Goal: Find specific page/section: Find specific page/section

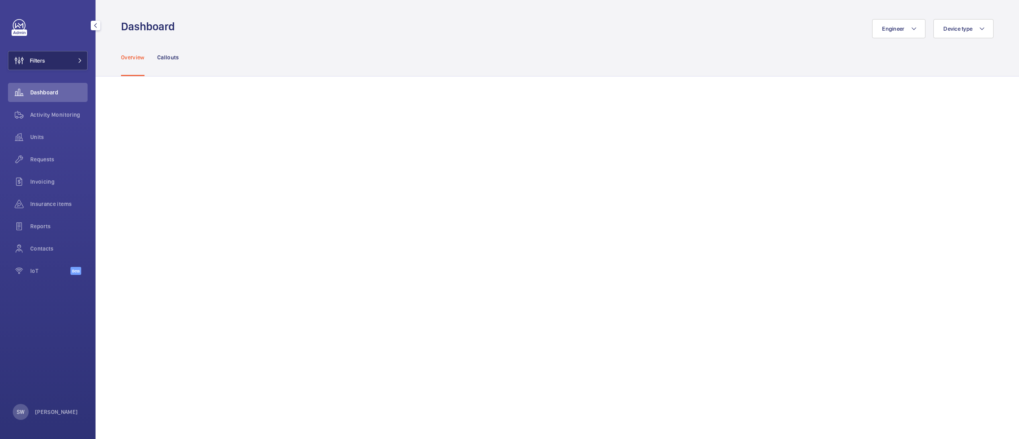
click at [62, 58] on button "Filters" at bounding box center [48, 60] width 80 height 19
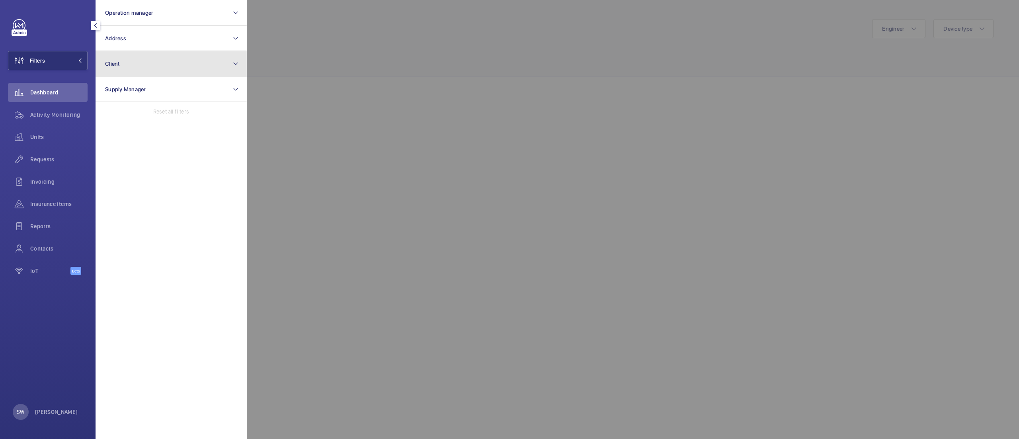
click at [192, 63] on button "Client" at bounding box center [171, 63] width 151 height 25
type input "tesla"
click at [154, 115] on span "Tesla" at bounding box center [150, 115] width 13 height 6
click at [115, 115] on input "CBRE GWS- Tesla" at bounding box center [107, 115] width 16 height 16
checkbox input "true"
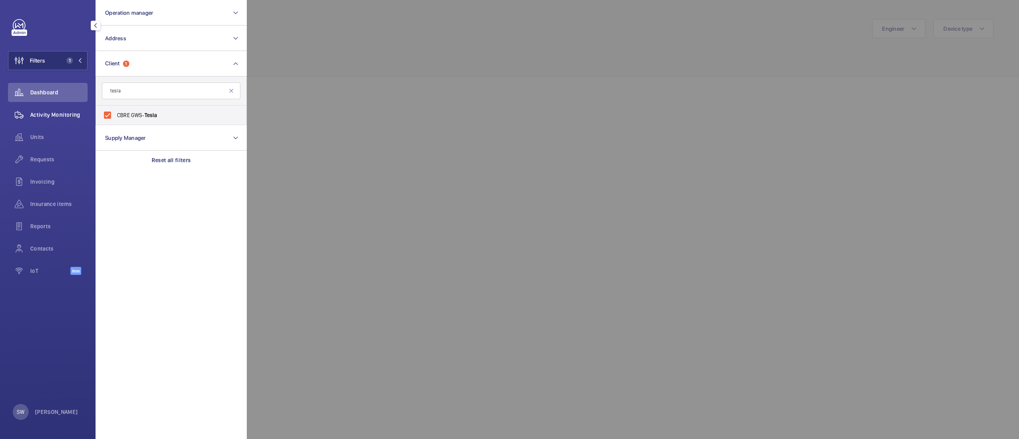
click at [55, 113] on span "Activity Monitoring" at bounding box center [58, 115] width 57 height 8
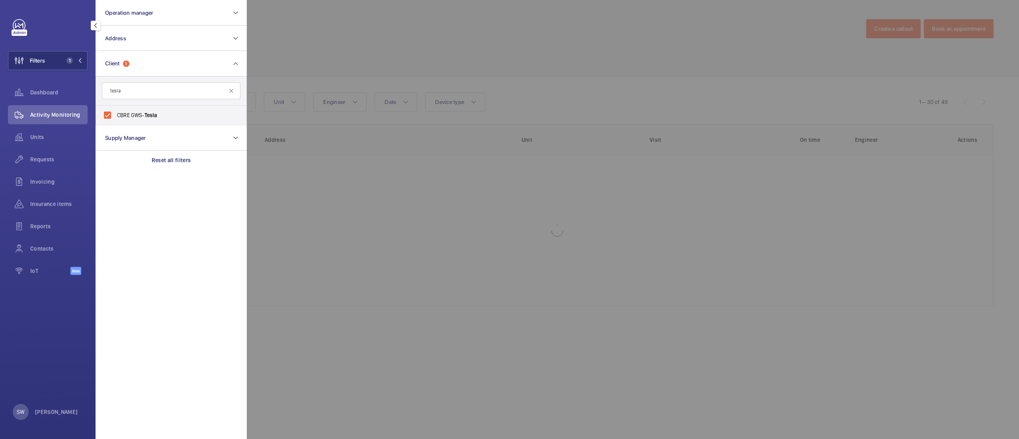
click at [694, 74] on div at bounding box center [756, 219] width 1019 height 439
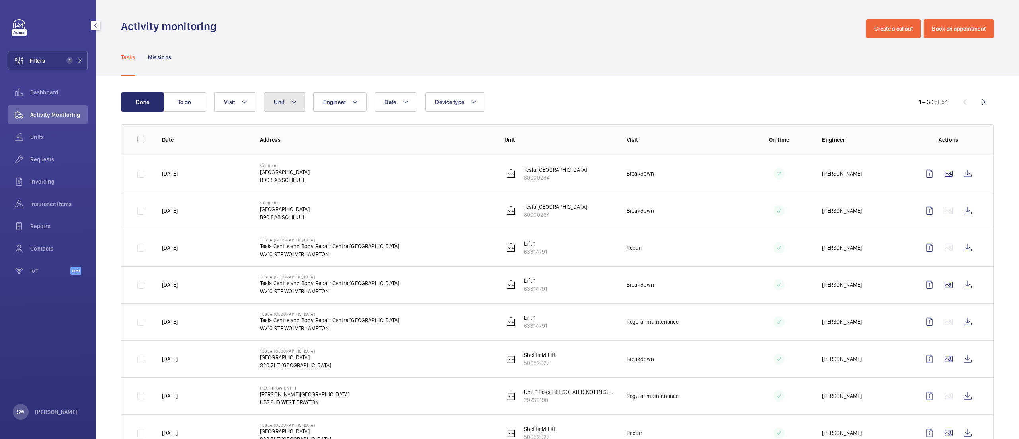
click at [287, 97] on button "Unit" at bounding box center [284, 101] width 41 height 19
type input "sheffield"
click at [336, 174] on span "Sheffield Lift, 50052627" at bounding box center [348, 175] width 92 height 8
click at [289, 174] on input "Sheffield Lift, 50052627" at bounding box center [281, 175] width 16 height 16
checkbox input "true"
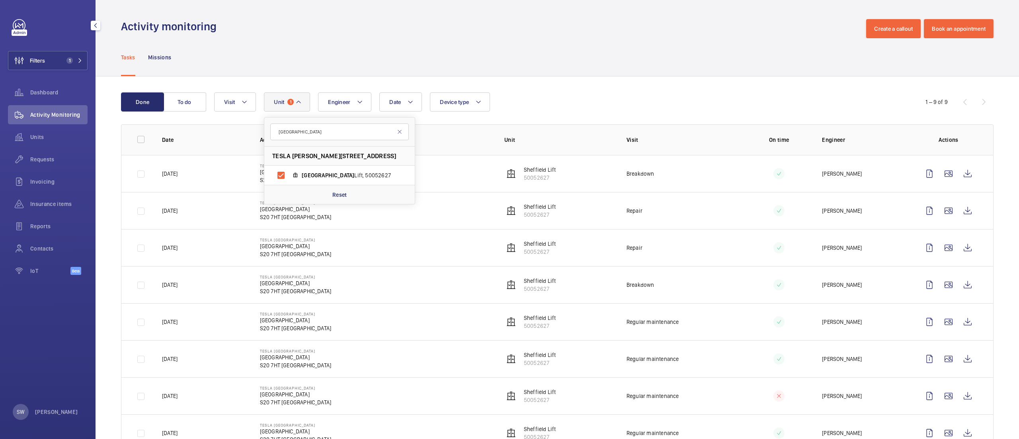
click at [766, 68] on div "Tasks Missions" at bounding box center [557, 57] width 872 height 38
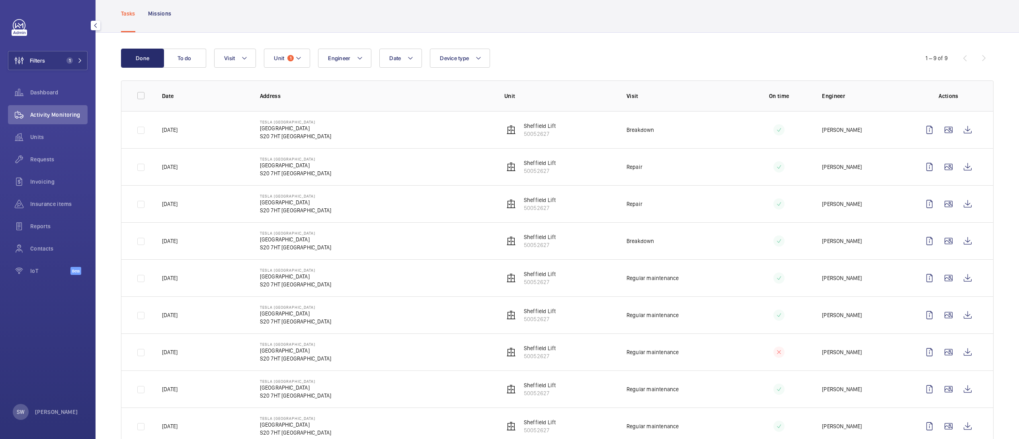
scroll to position [70, 0]
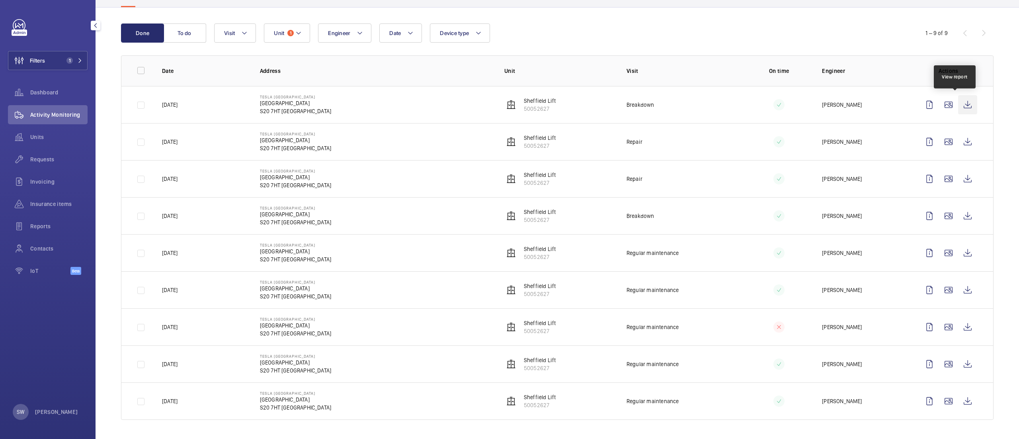
click at [958, 102] on wm-front-icon-button at bounding box center [967, 104] width 19 height 19
click at [59, 62] on button "Filters 1" at bounding box center [48, 60] width 80 height 19
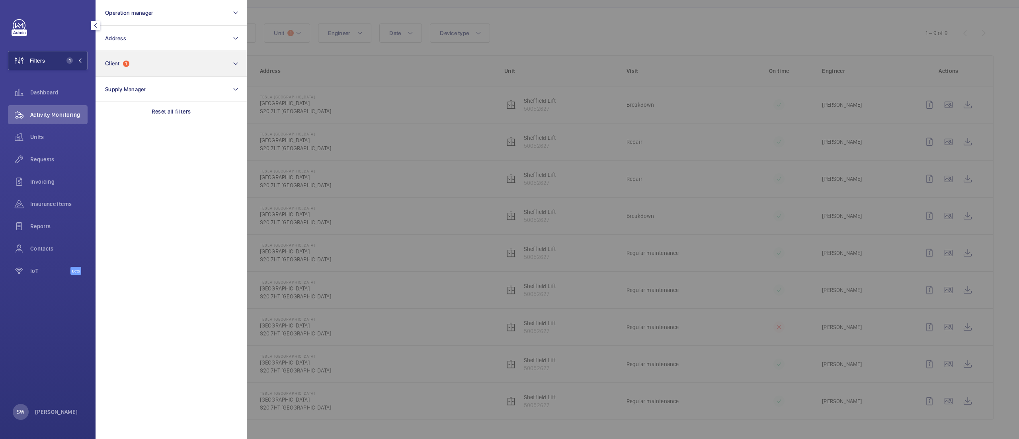
click at [186, 117] on div "Reset all filters" at bounding box center [171, 111] width 151 height 19
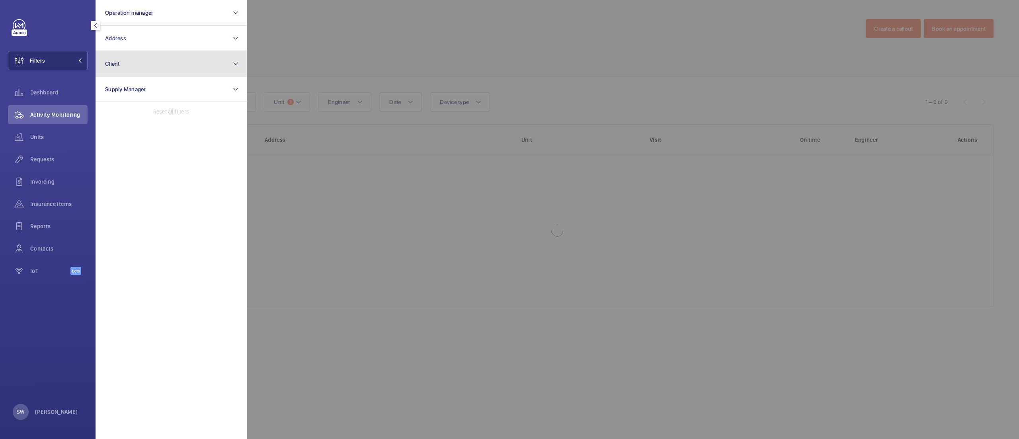
click at [142, 61] on button "Client" at bounding box center [171, 63] width 151 height 25
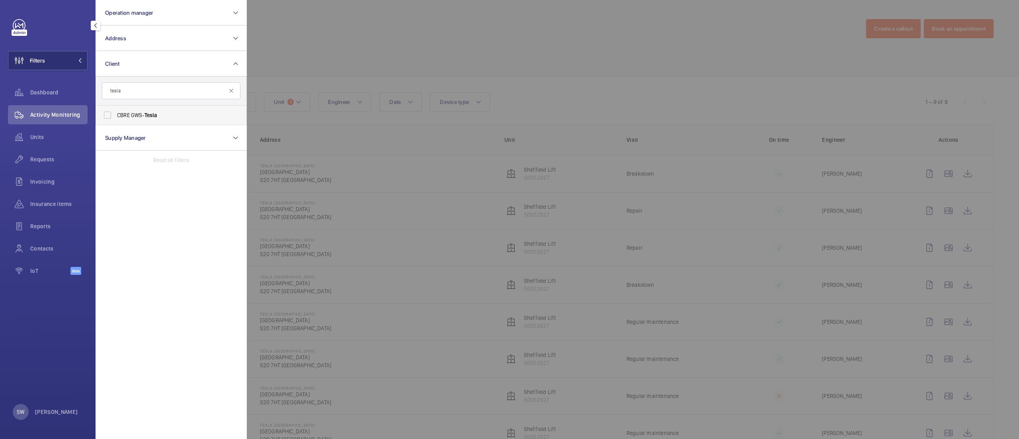
type input "tesla"
click at [139, 111] on span "CBRE GWS- Tesla" at bounding box center [171, 115] width 109 height 8
click at [115, 111] on input "CBRE GWS- Tesla" at bounding box center [107, 115] width 16 height 16
checkbox input "true"
click at [431, 67] on div at bounding box center [756, 219] width 1019 height 439
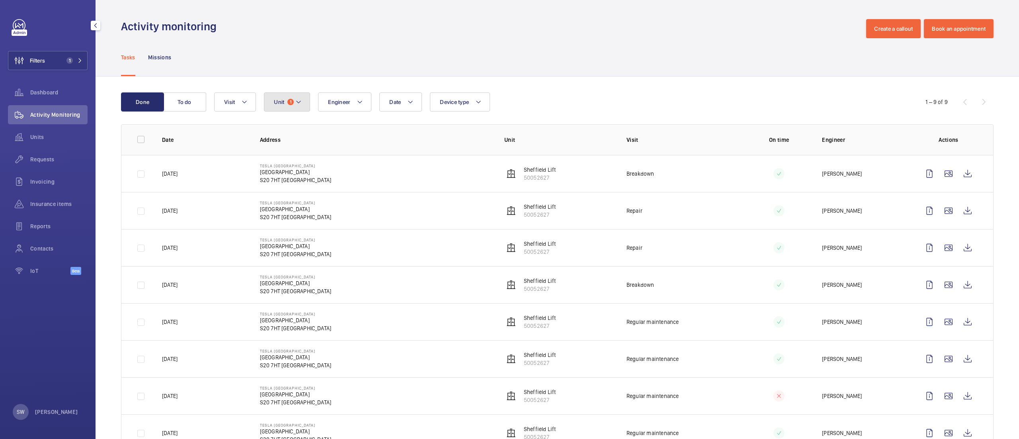
click at [293, 103] on span "1" at bounding box center [290, 102] width 6 height 6
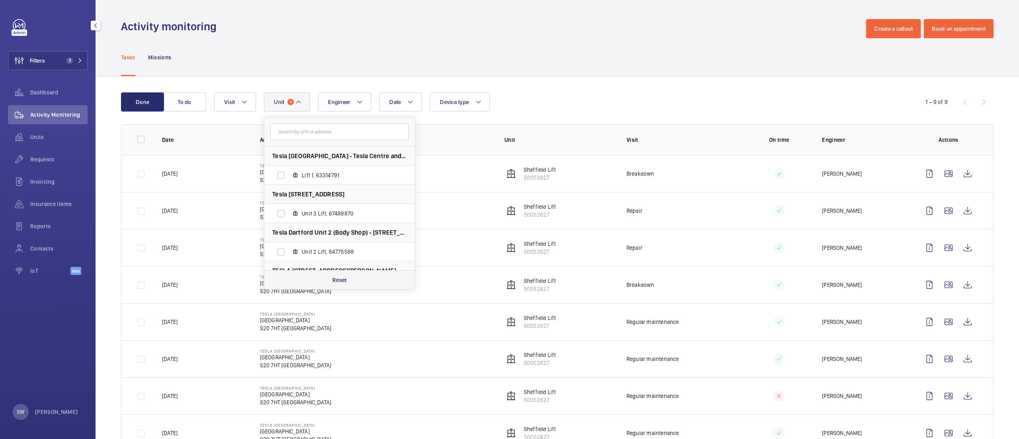
click at [347, 285] on div "Reset" at bounding box center [339, 279] width 150 height 19
click at [593, 64] on div "Tasks Missions" at bounding box center [557, 57] width 872 height 38
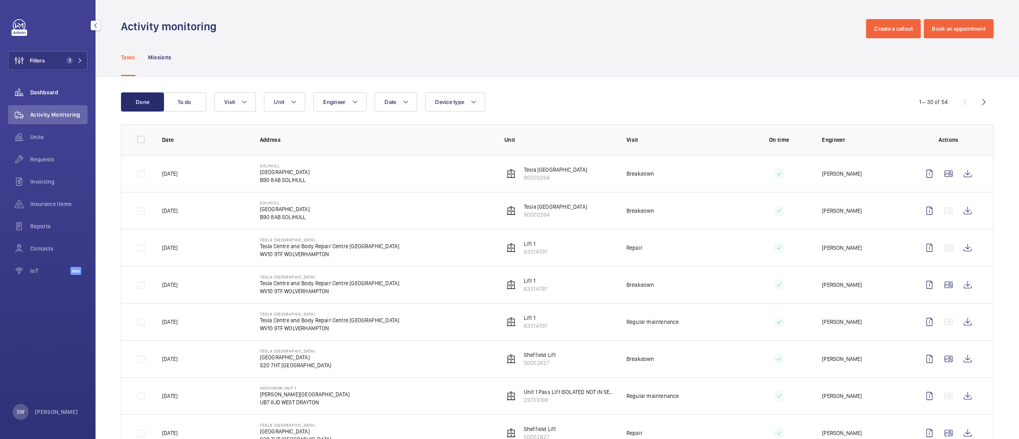
click at [53, 88] on div "Dashboard" at bounding box center [48, 92] width 80 height 19
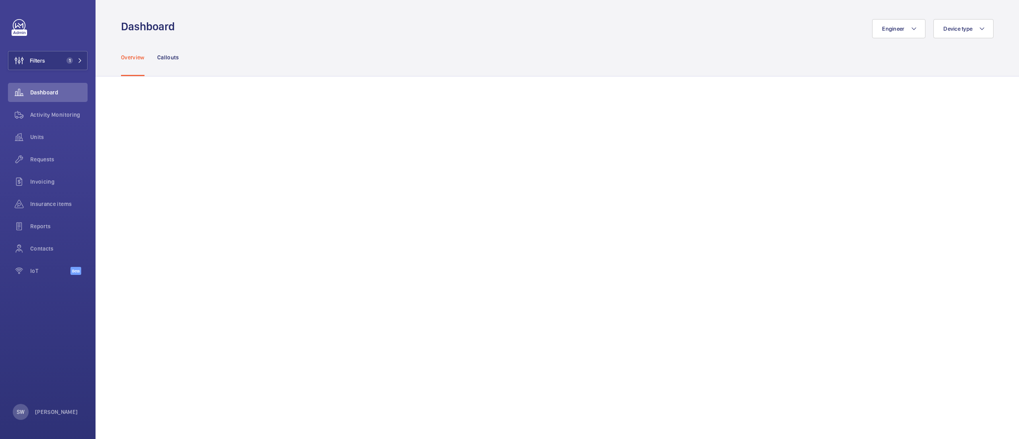
scroll to position [0, 0]
click at [25, 122] on wm-front-icon-button at bounding box center [19, 114] width 22 height 19
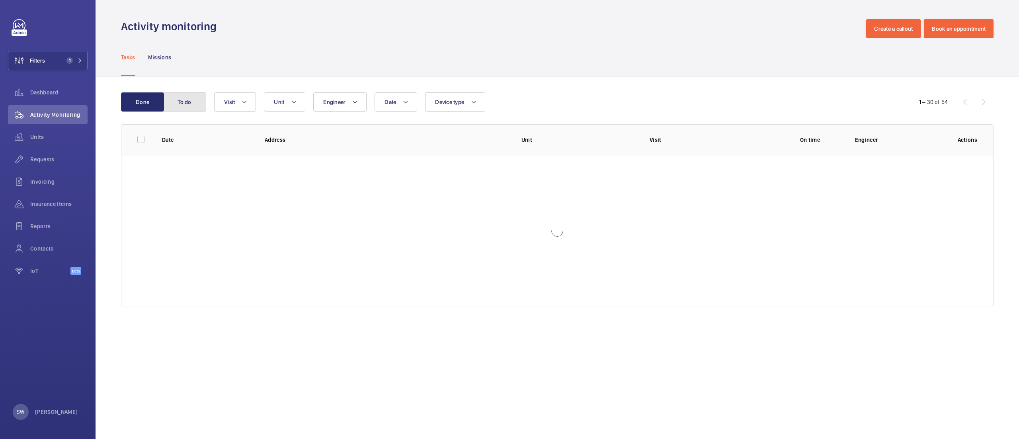
click at [177, 106] on button "To do" at bounding box center [184, 101] width 43 height 19
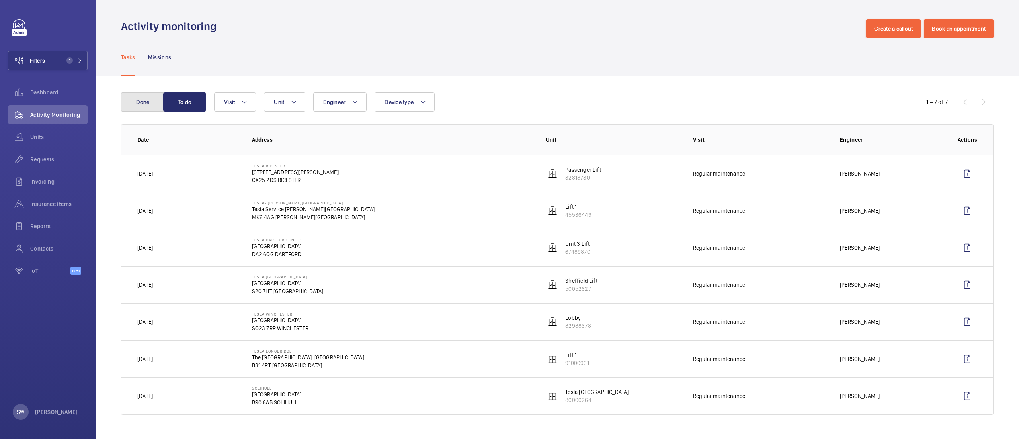
click at [152, 101] on button "Done" at bounding box center [142, 101] width 43 height 19
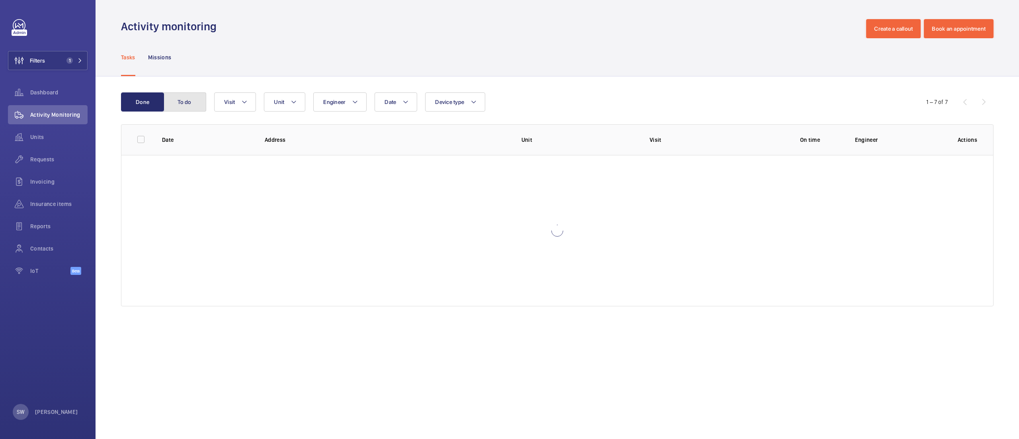
click at [186, 98] on button "To do" at bounding box center [184, 101] width 43 height 19
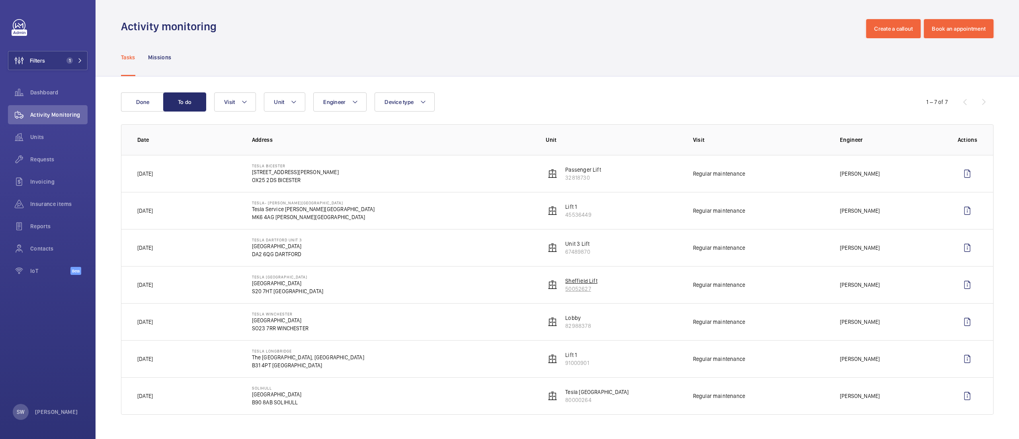
click at [579, 285] on p "50052627" at bounding box center [581, 289] width 32 height 8
click at [42, 134] on span "Units" at bounding box center [58, 137] width 57 height 8
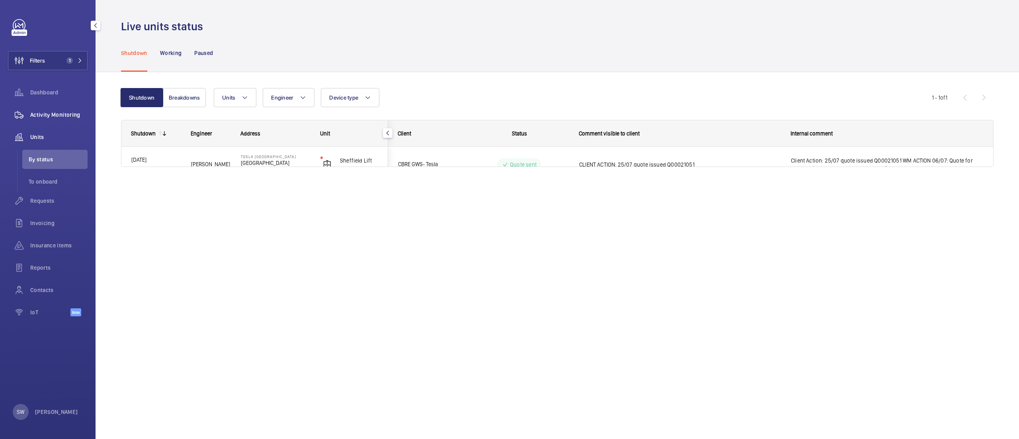
click at [58, 117] on span "Activity Monitoring" at bounding box center [58, 115] width 57 height 8
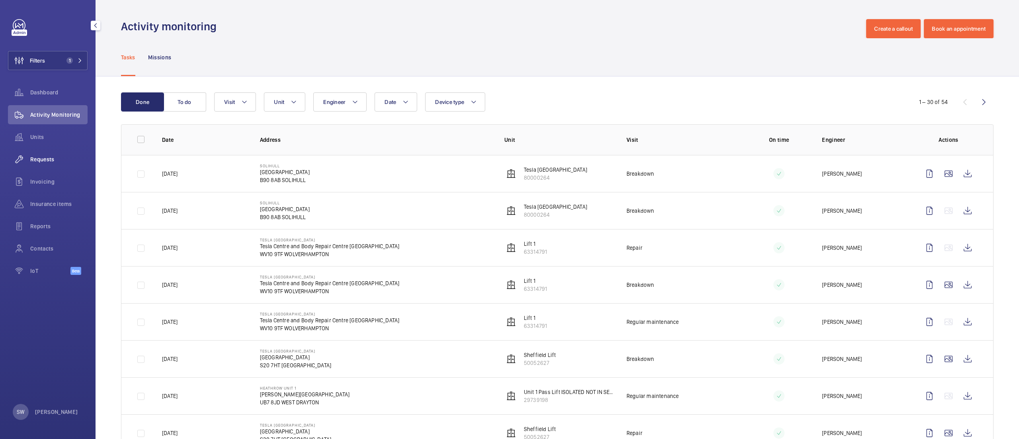
click at [60, 159] on span "Requests" at bounding box center [58, 159] width 57 height 8
